Goal: Find specific page/section: Find specific page/section

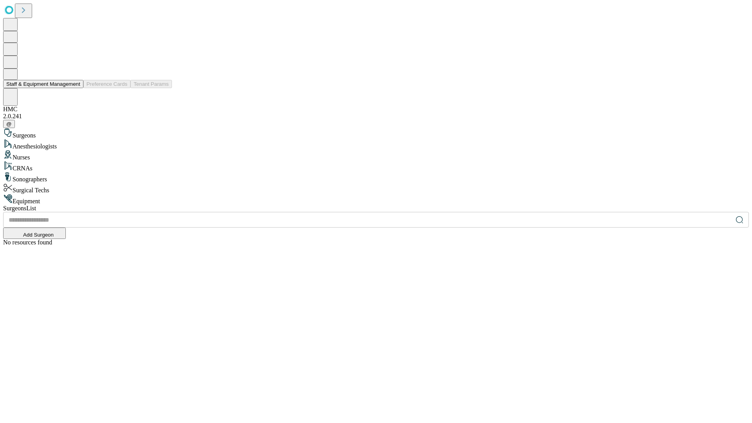
click at [75, 88] on button "Staff & Equipment Management" at bounding box center [43, 84] width 80 height 8
